Goal: Navigation & Orientation: Find specific page/section

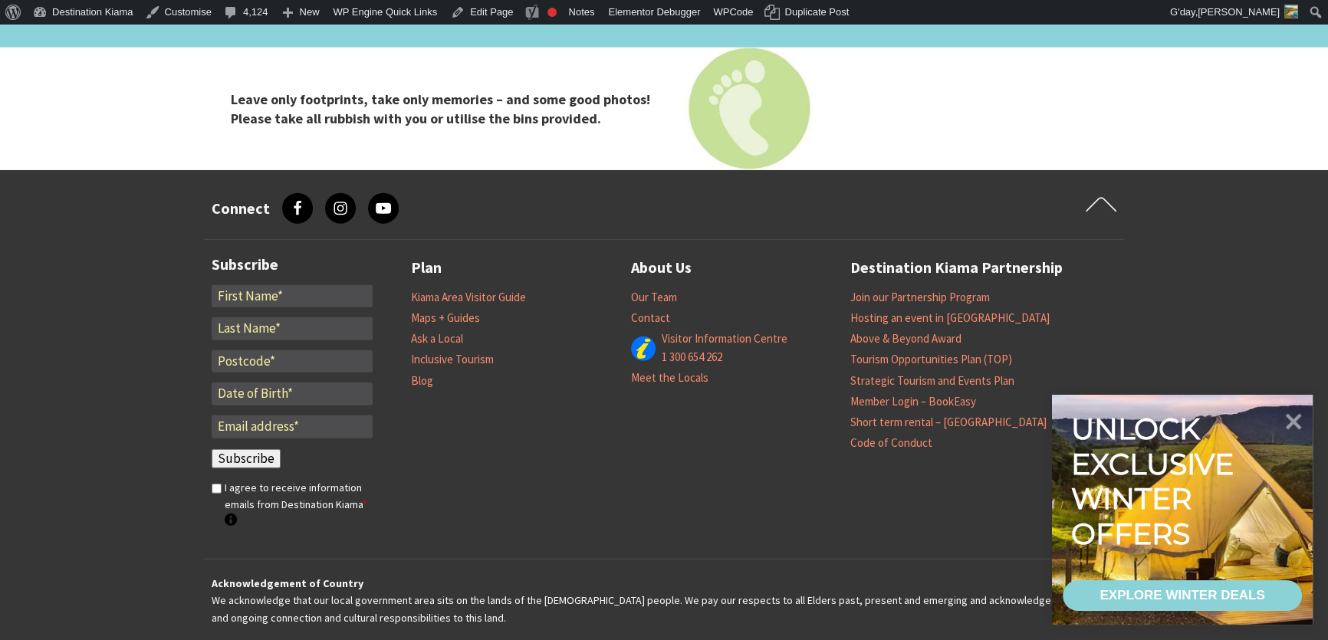
scroll to position [5144, 0]
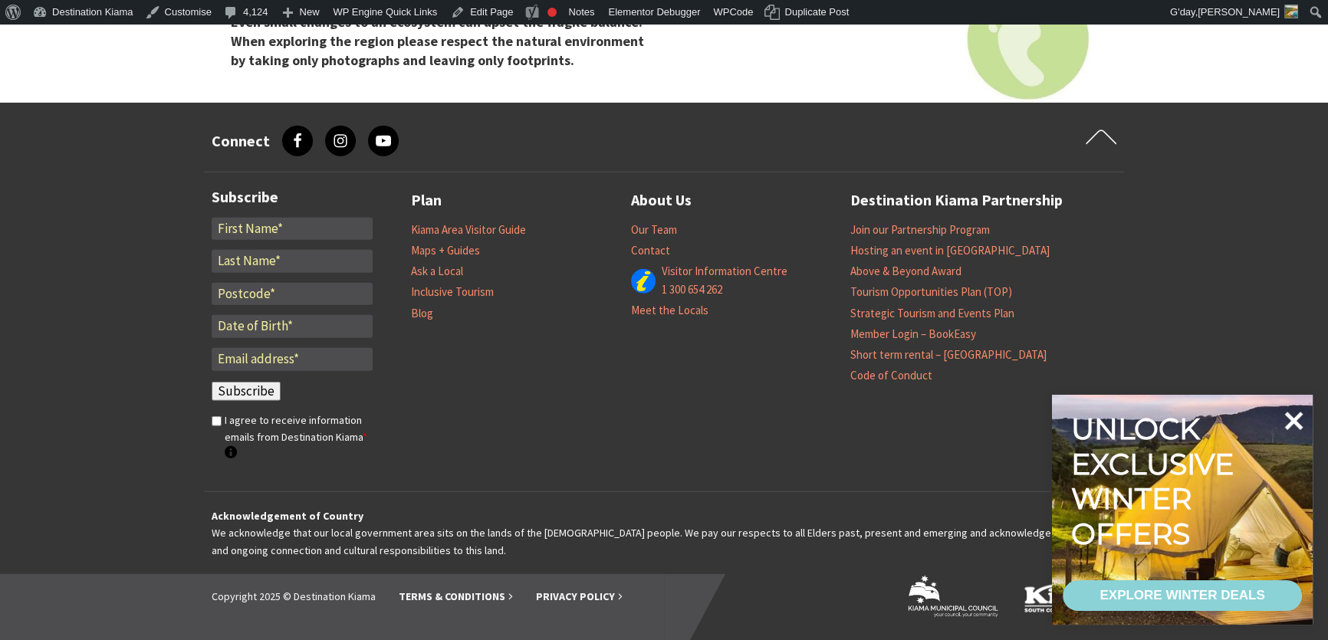
click at [1297, 413] on icon at bounding box center [1293, 420] width 37 height 37
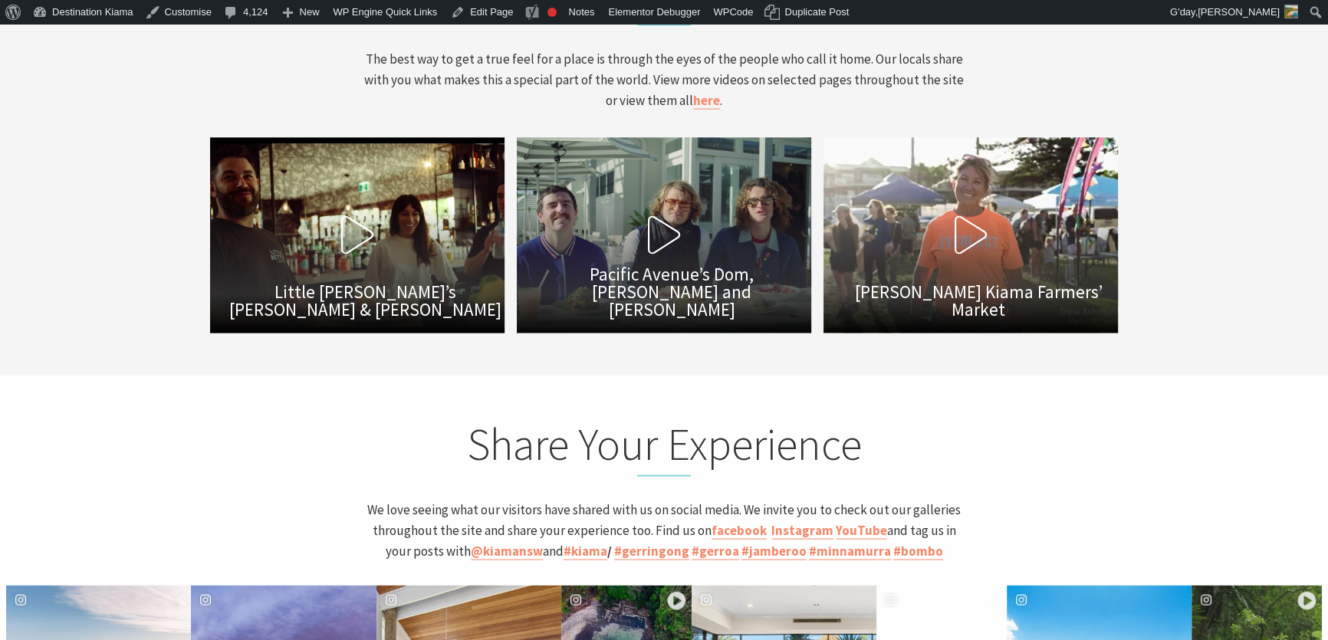
scroll to position [3749, 0]
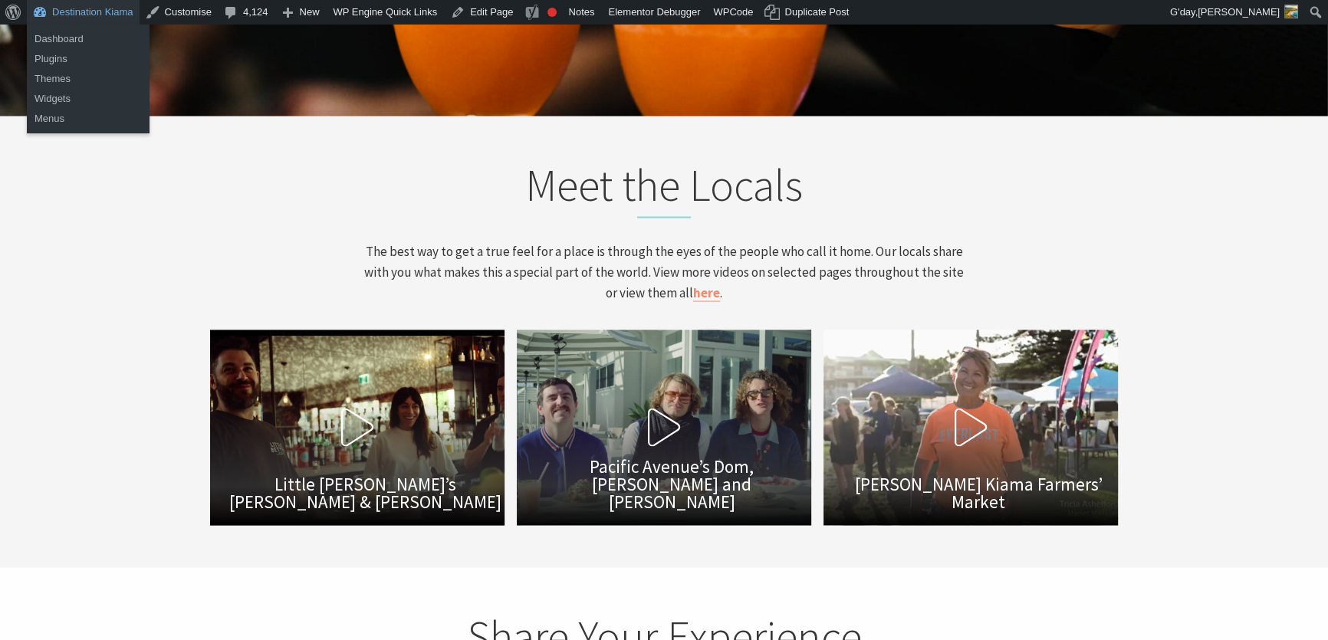
click at [77, 8] on link "Destination Kiama" at bounding box center [83, 12] width 113 height 25
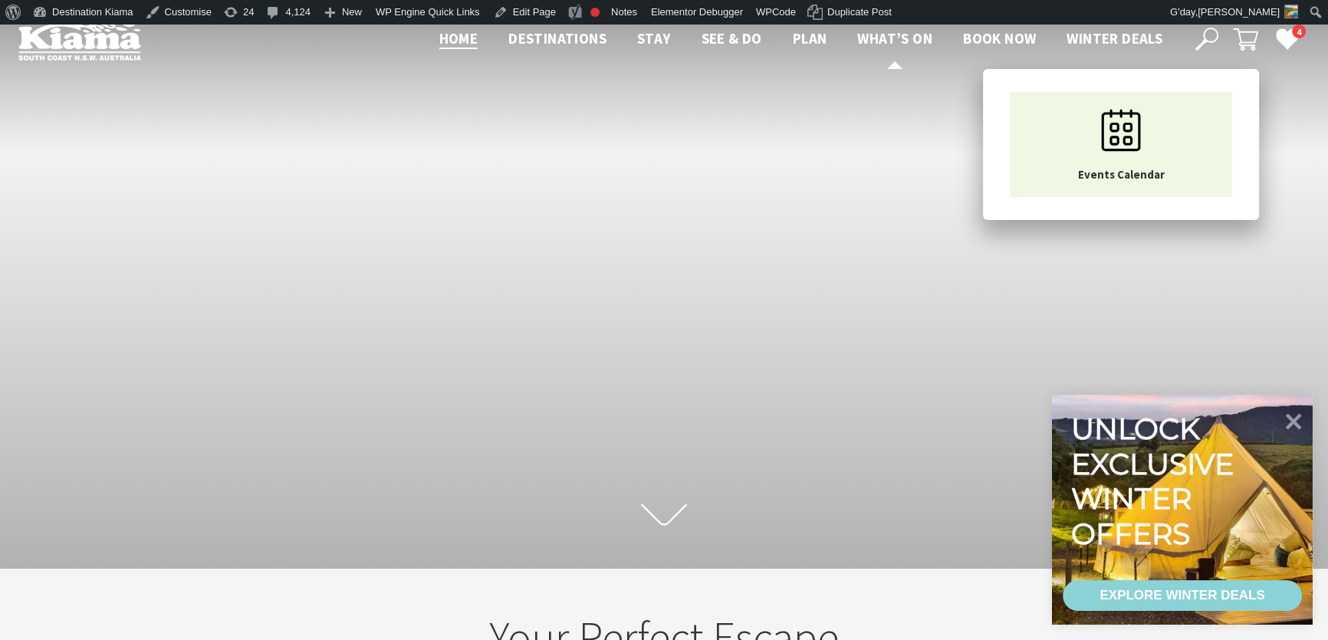
click at [896, 34] on span "What’s On" at bounding box center [894, 38] width 75 height 18
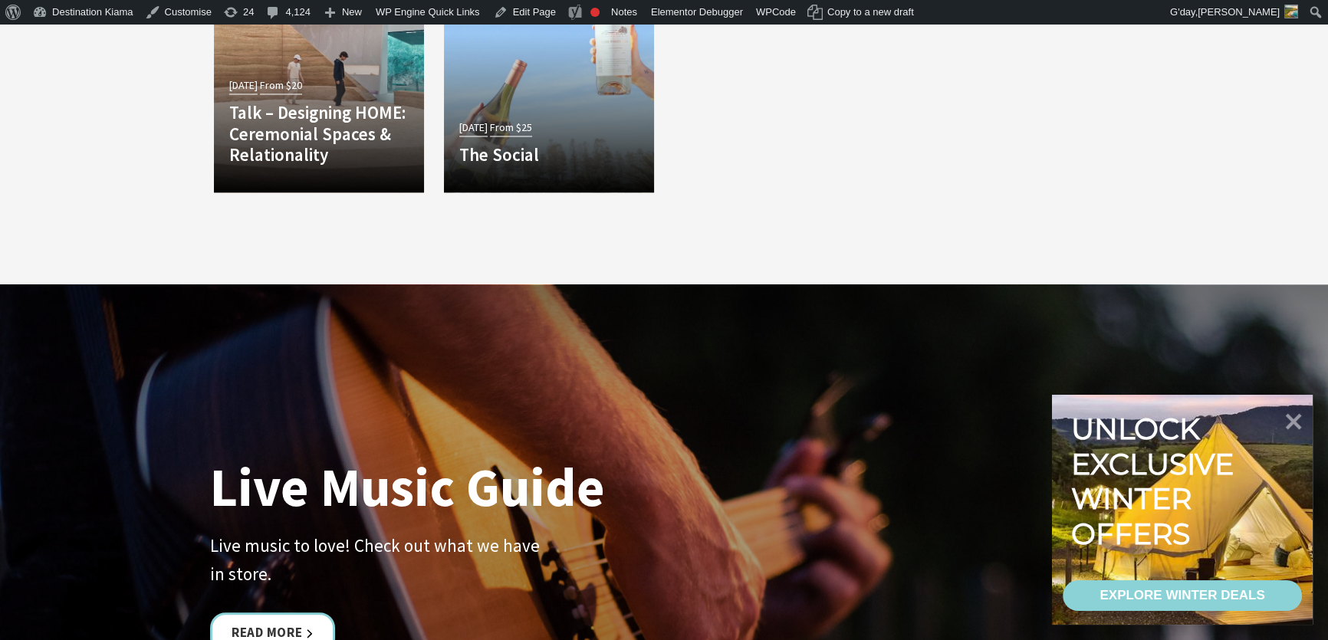
scroll to position [3554, 0]
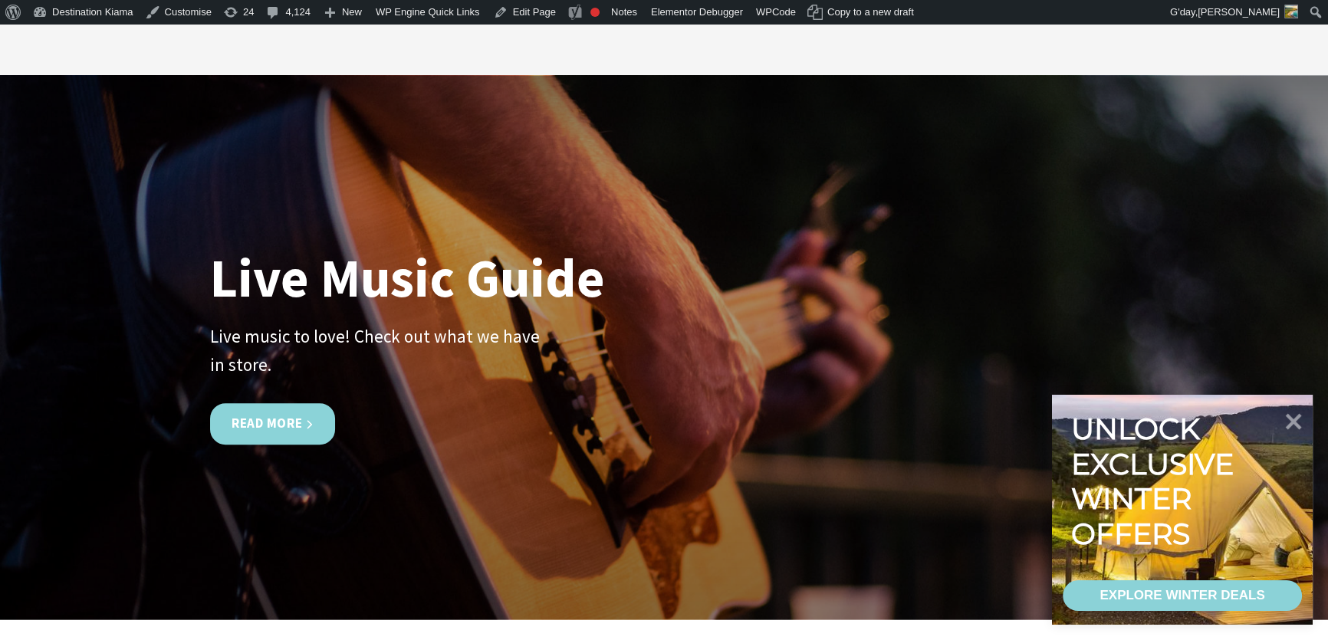
click at [276, 403] on link "Read More" at bounding box center [272, 423] width 125 height 41
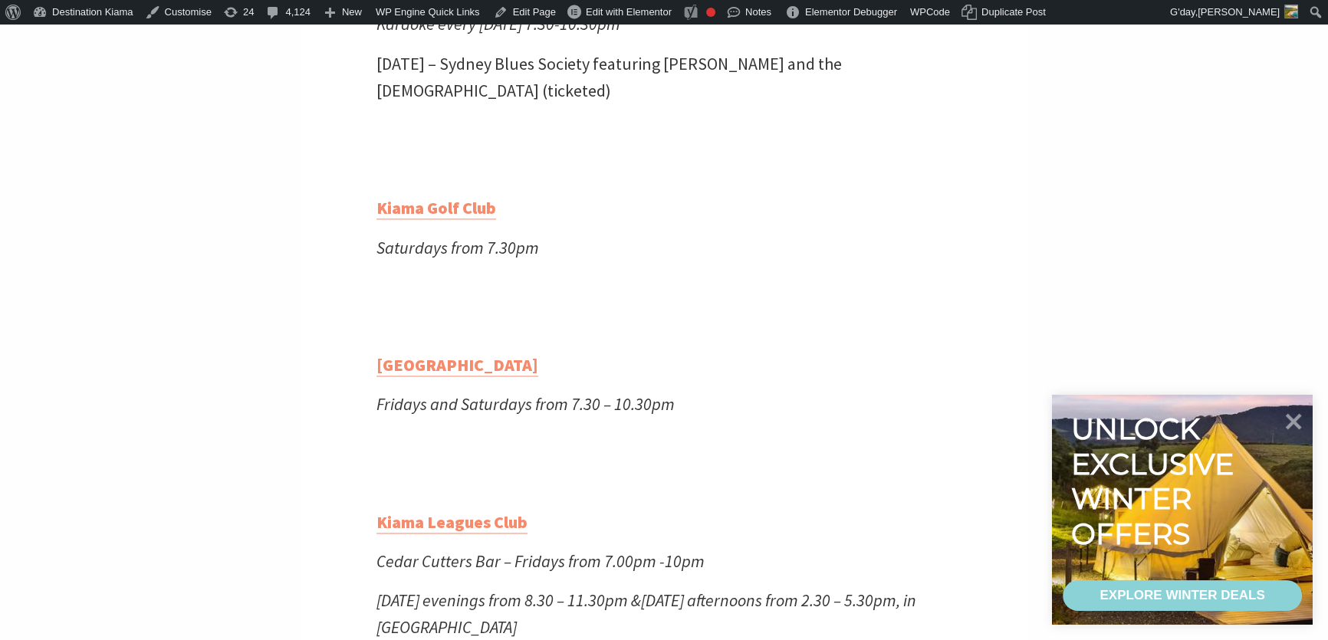
scroll to position [3275, 0]
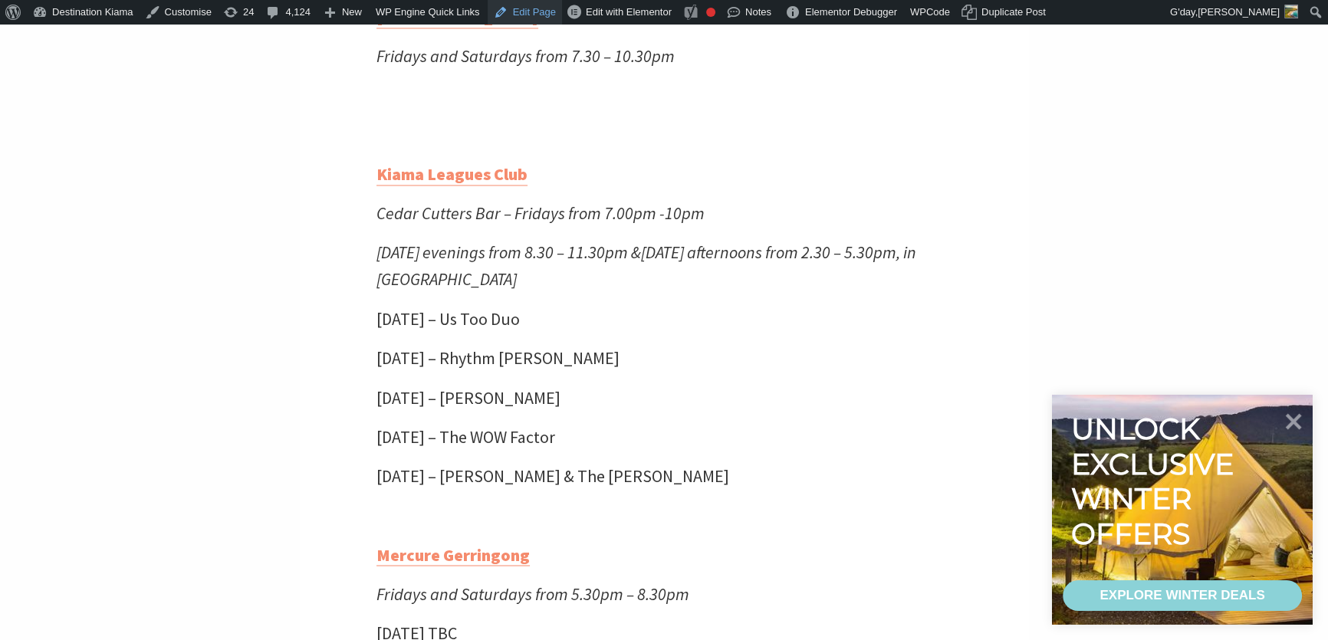
click at [514, 8] on link "Edit Page" at bounding box center [525, 12] width 74 height 25
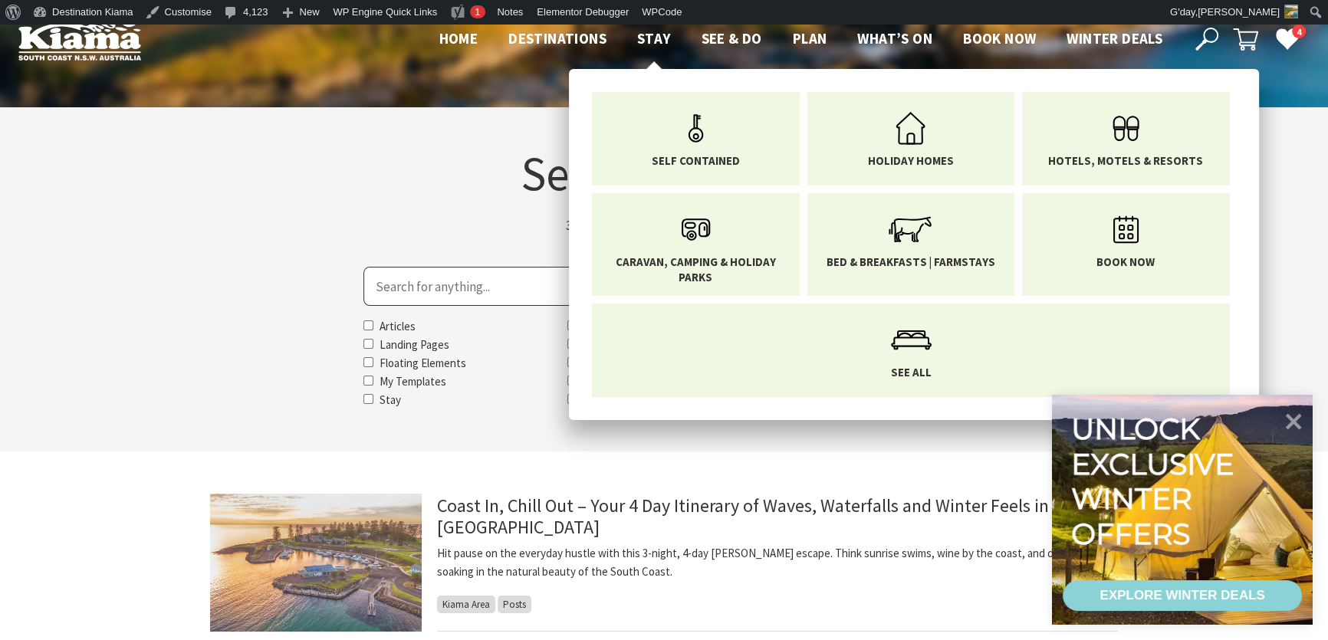
click at [645, 36] on span "Stay" at bounding box center [654, 38] width 34 height 18
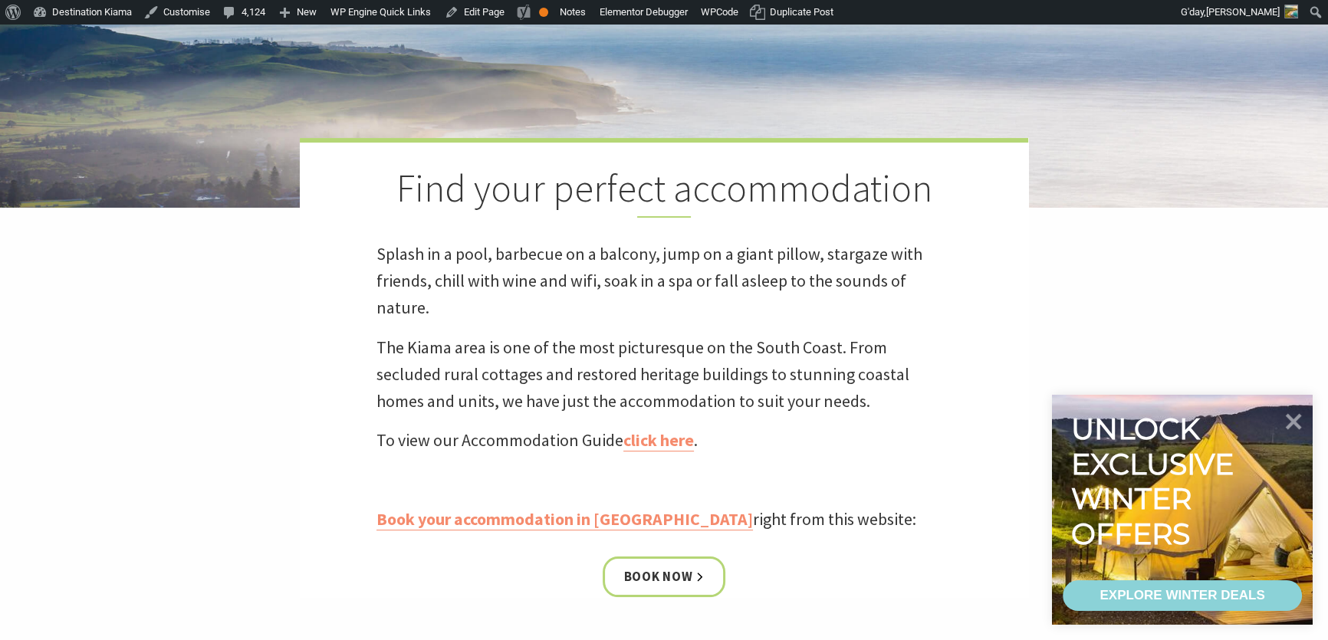
scroll to position [488, 0]
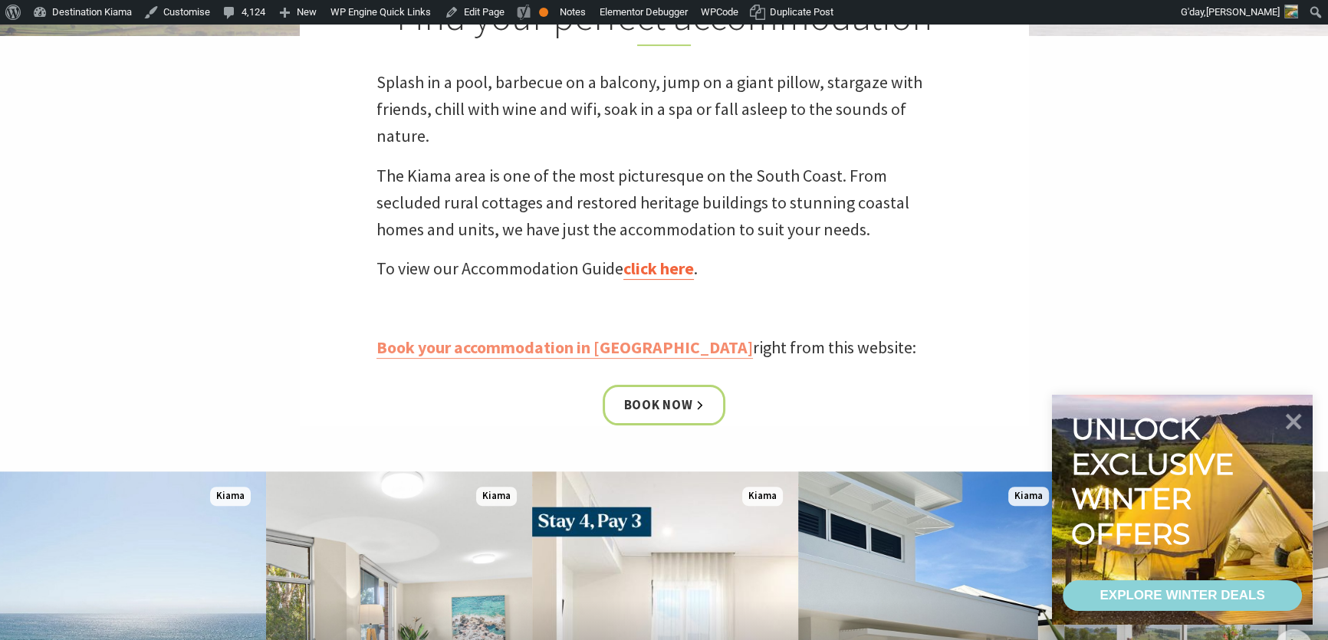
click at [662, 264] on link "click here" at bounding box center [658, 269] width 71 height 22
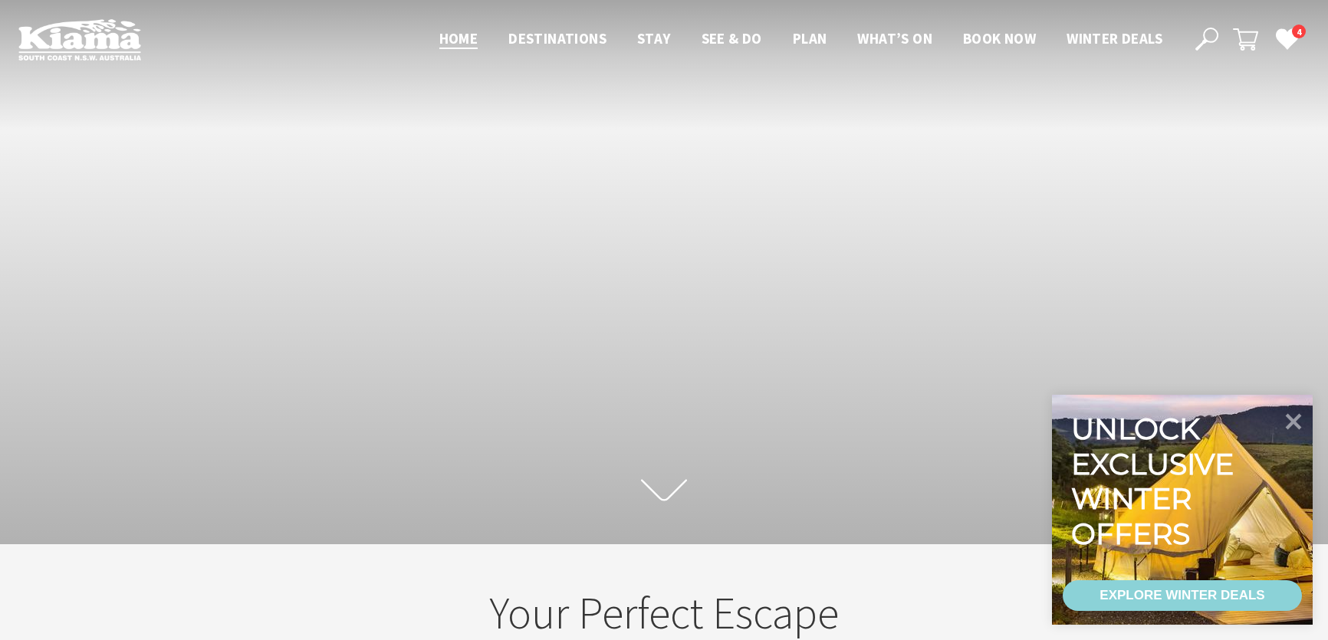
click at [792, 238] on div "Scroll to first section" at bounding box center [664, 272] width 1328 height 544
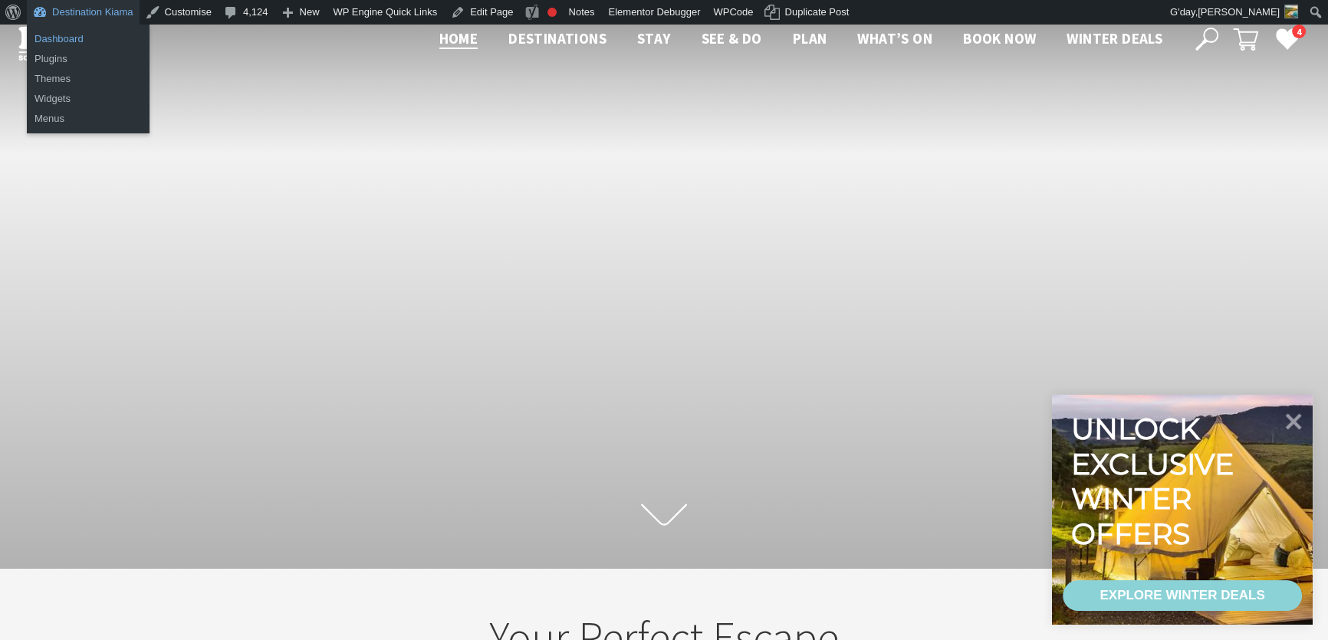
scroll to position [22, 1338]
click at [61, 36] on link "Dashboard" at bounding box center [88, 39] width 123 height 20
click at [53, 35] on link "Dashboard" at bounding box center [88, 39] width 123 height 20
click at [61, 36] on link "Dashboard" at bounding box center [88, 39] width 123 height 20
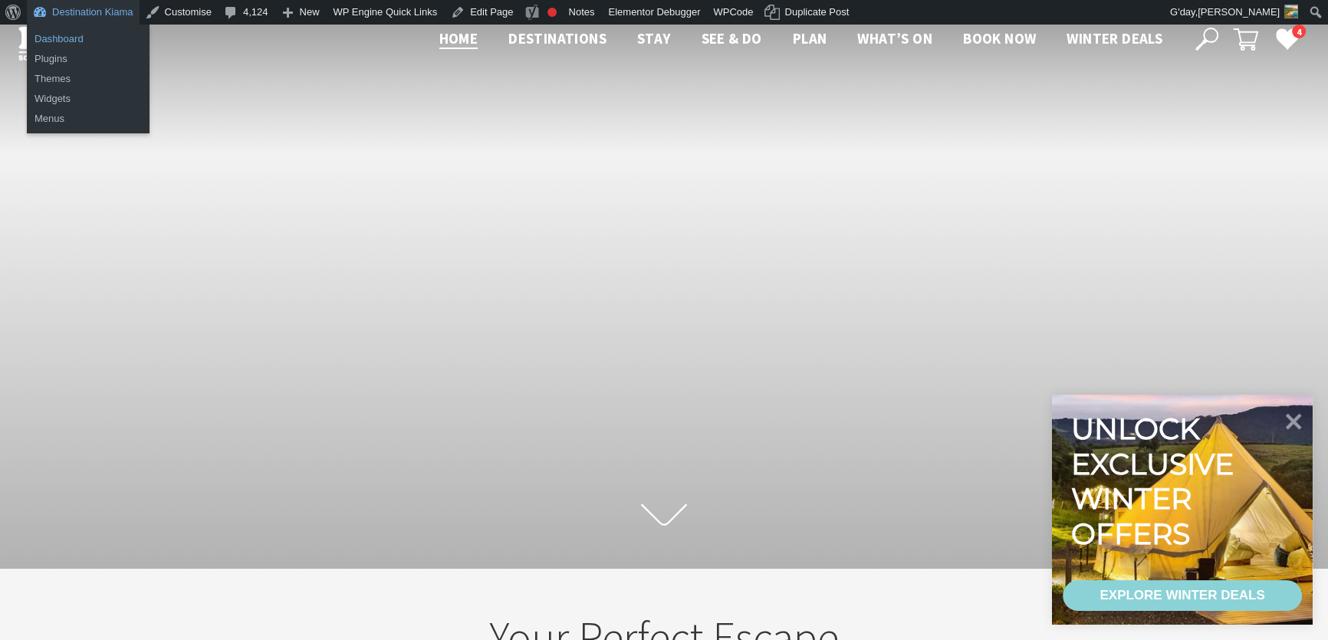
click at [48, 38] on link "Dashboard" at bounding box center [88, 39] width 123 height 20
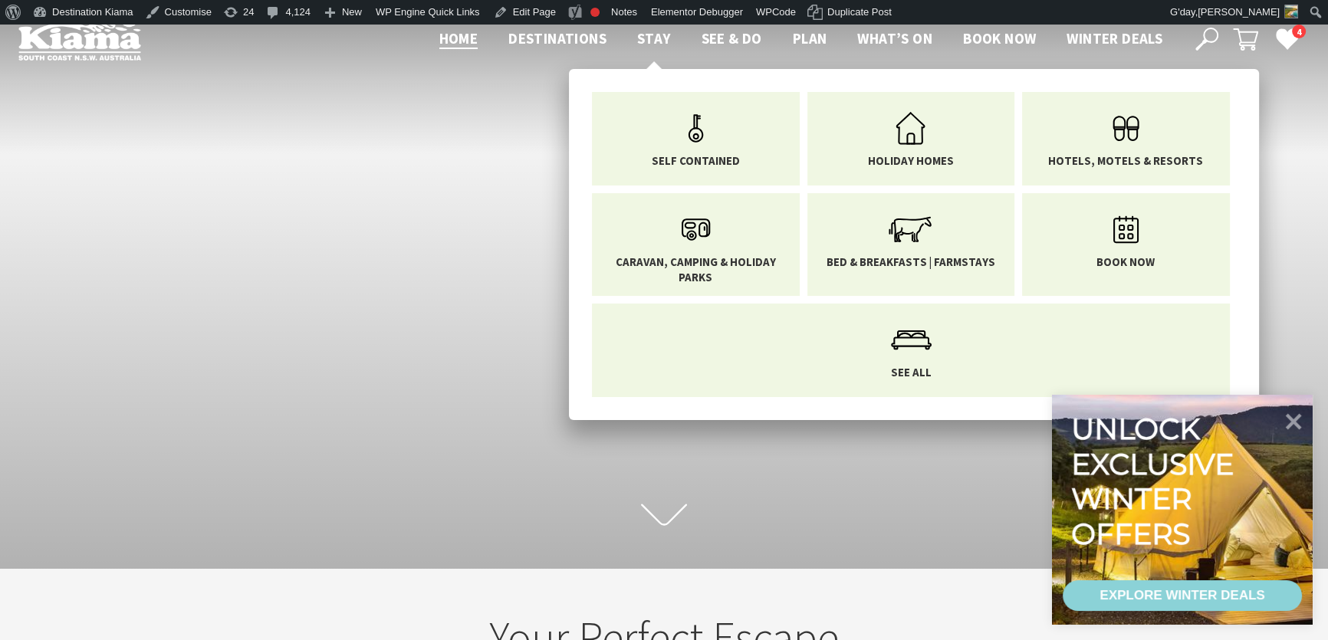
click at [643, 35] on span "Stay" at bounding box center [654, 38] width 34 height 18
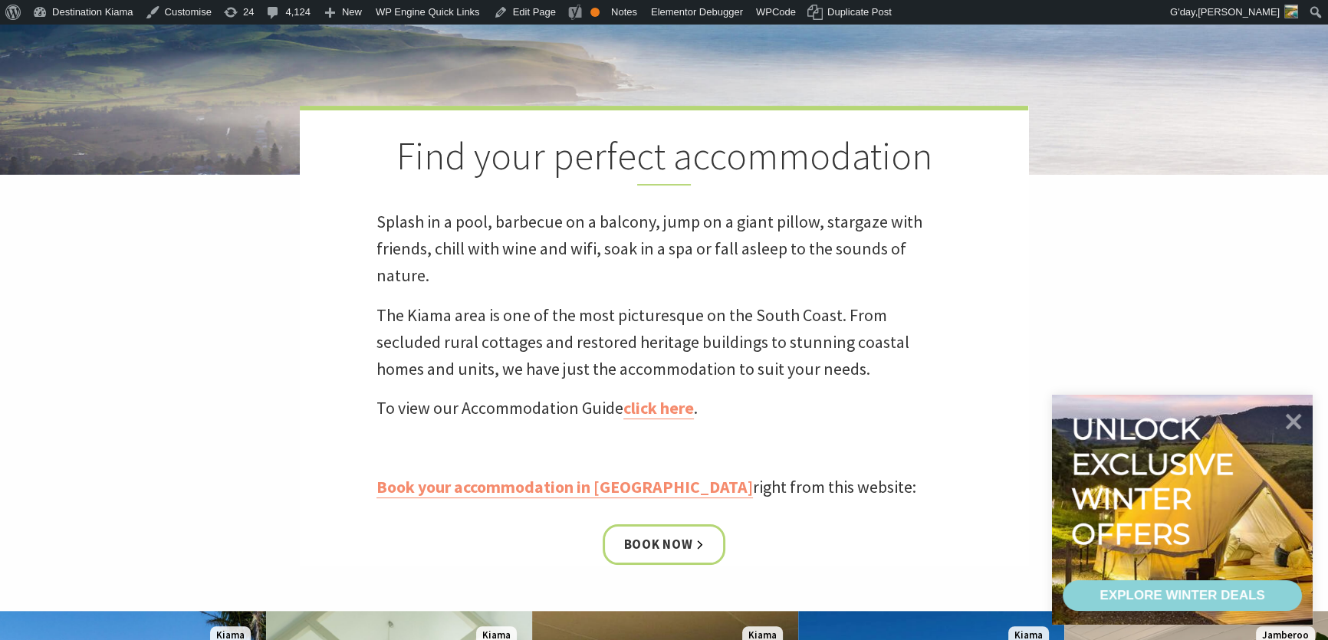
scroll to position [348, 0]
click at [518, 8] on link "Edit Page" at bounding box center [517, 12] width 72 height 25
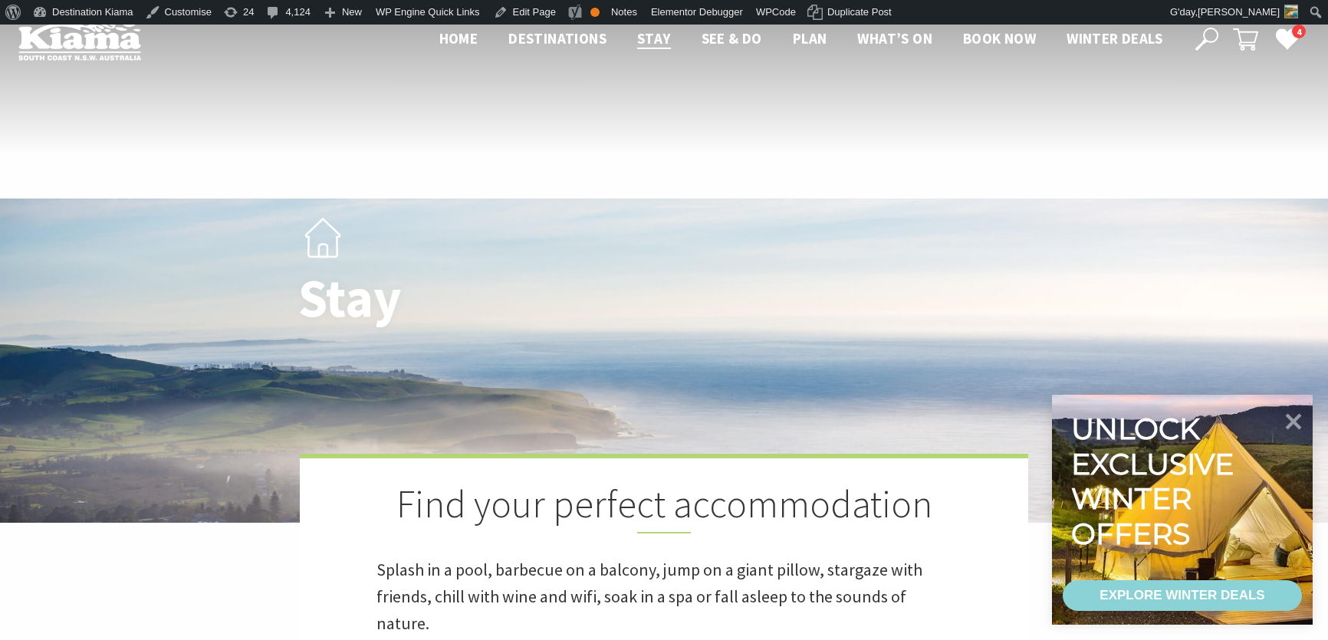
scroll to position [348, 0]
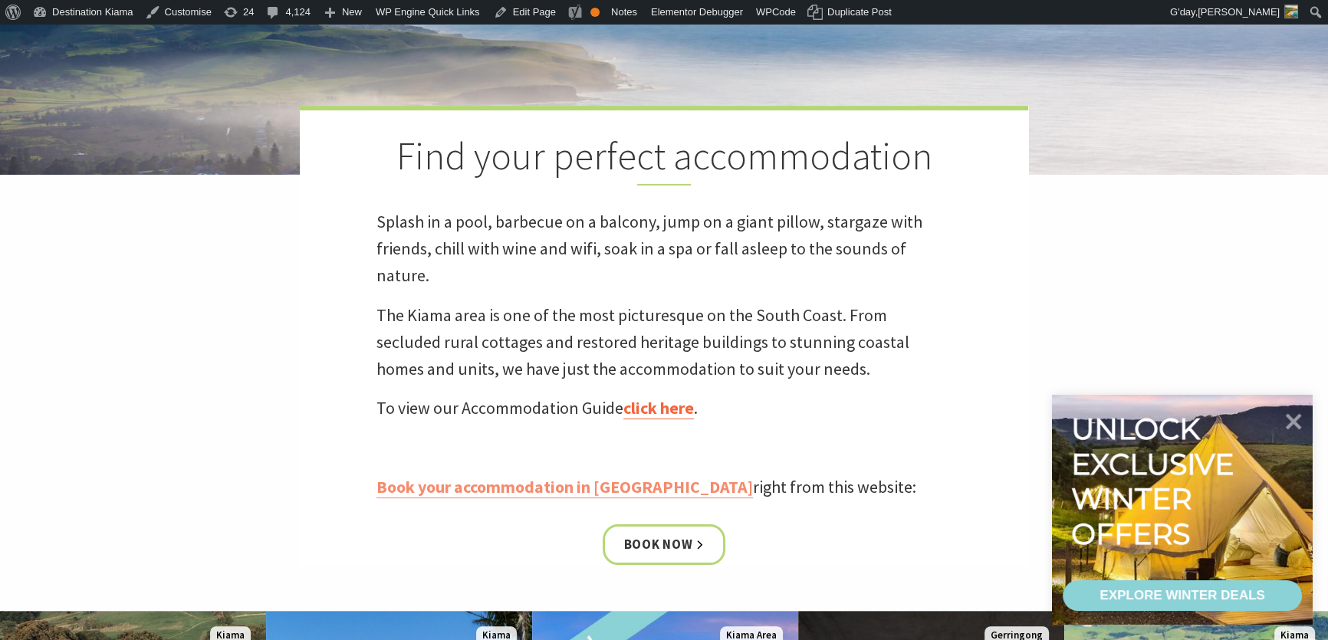
click at [664, 404] on link "click here" at bounding box center [658, 408] width 71 height 22
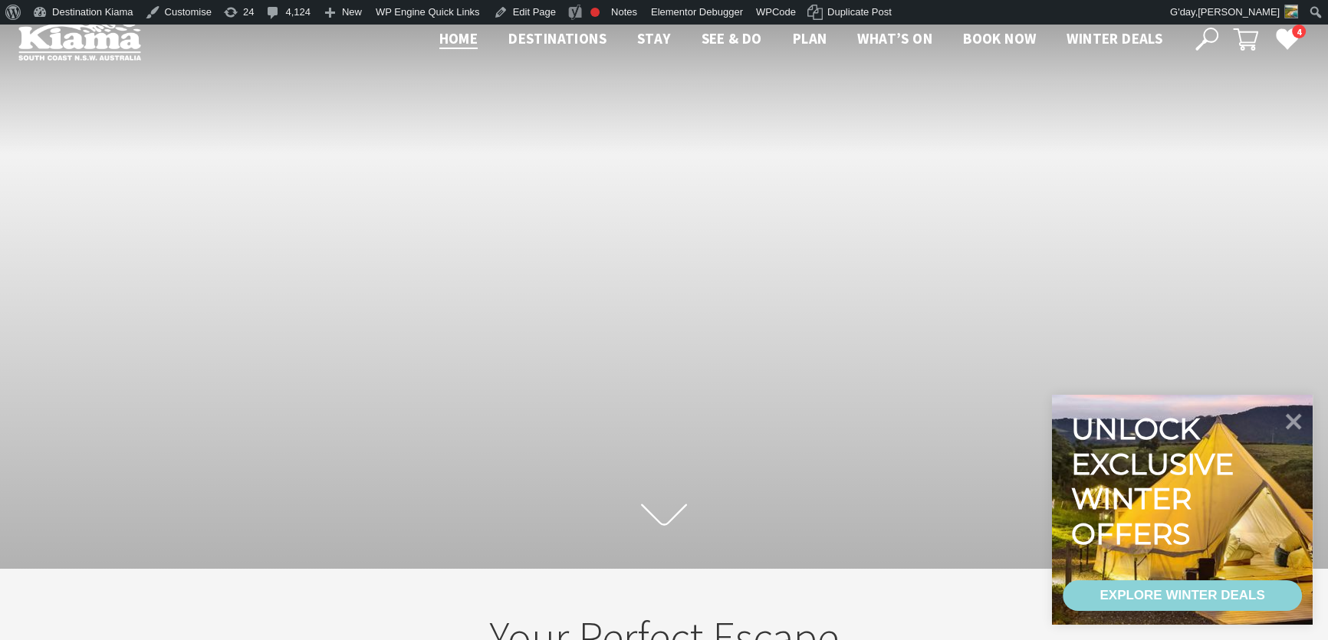
scroll to position [263, 1338]
drag, startPoint x: 1295, startPoint y: 418, endPoint x: 626, endPoint y: 219, distance: 697.3
click at [1296, 417] on icon at bounding box center [1294, 422] width 16 height 16
